Goal: Task Accomplishment & Management: Use online tool/utility

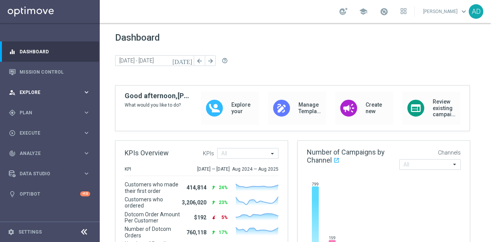
click at [46, 90] on span "Explore" at bounding box center [51, 92] width 63 height 5
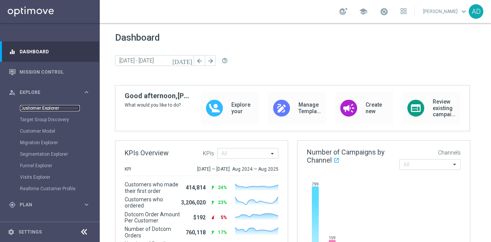
click at [42, 108] on link "Customer Explorer" at bounding box center [50, 108] width 60 height 6
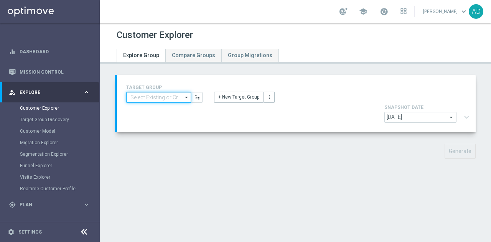
click at [155, 96] on input at bounding box center [158, 97] width 65 height 11
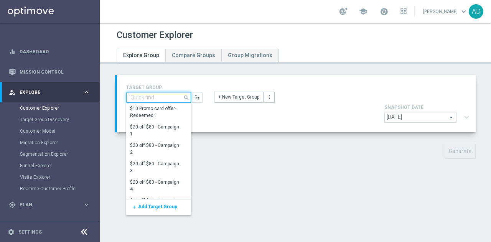
paste input "Retail - SMS Addressable Universe"
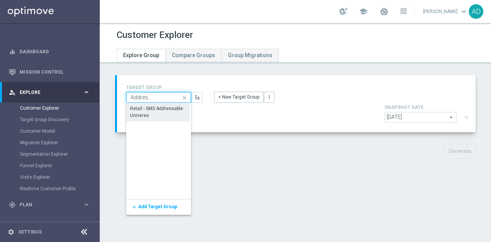
type input "Retail - SMS Addressable Universe"
click at [155, 114] on div "Retail - SMS Addressable Universe" at bounding box center [157, 112] width 55 height 14
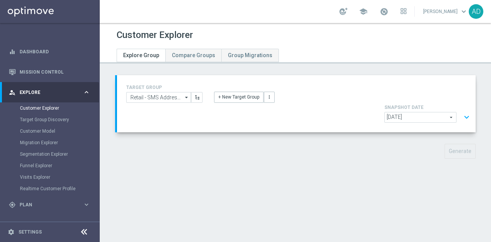
click at [461, 110] on button "expand_more" at bounding box center [466, 117] width 11 height 15
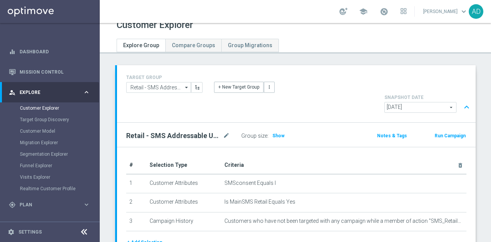
scroll to position [25, 0]
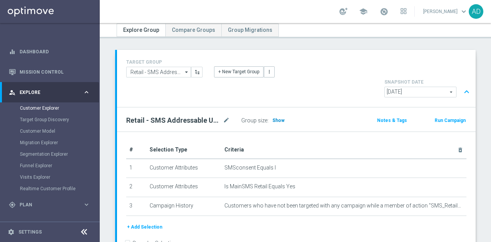
click at [279, 116] on h3 "Show" at bounding box center [278, 120] width 14 height 8
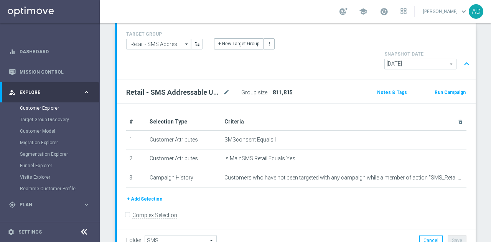
scroll to position [54, 0]
click at [176, 44] on input "Retail - SMS Addressable Universe" at bounding box center [158, 43] width 65 height 11
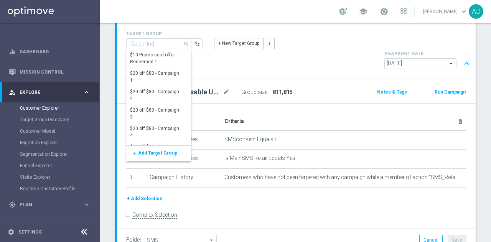
click at [255, 209] on form "Complex Selection Invalid Expression" at bounding box center [296, 222] width 340 height 27
type input "Retail - SMS Addressable Universe"
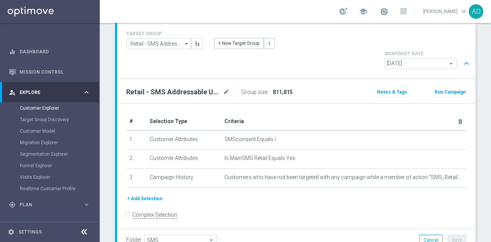
click at [147, 194] on button "+ Add Selection" at bounding box center [144, 198] width 37 height 8
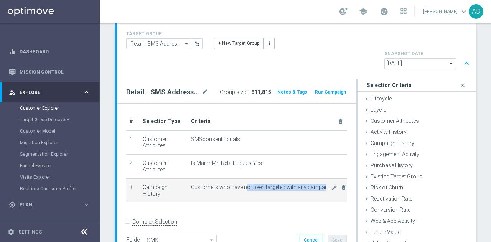
drag, startPoint x: 243, startPoint y: 165, endPoint x: 319, endPoint y: 170, distance: 76.8
click at [319, 178] on td "Customers who have not been targeted with any campaign while a member of action…" at bounding box center [267, 190] width 159 height 24
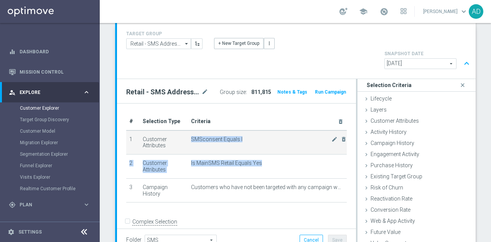
drag, startPoint x: 275, startPoint y: 147, endPoint x: 189, endPoint y: 116, distance: 91.5
click at [189, 130] on tbody "1 Customer Attributes SMSconsent Equals I mode_edit delete_forever 2 Customer A…" at bounding box center [236, 166] width 220 height 72
copy tbody "SMSconsent Equals I mode_edit delete_forever 2 Customer Attributes Is MainSMS R…"
click at [201, 136] on span "SMSconsent Equals I" at bounding box center [261, 139] width 140 height 7
